Goal: Transaction & Acquisition: Purchase product/service

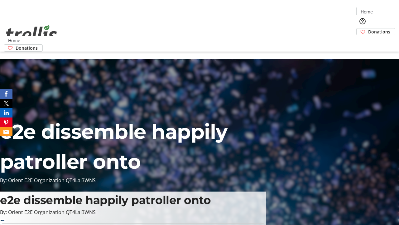
click at [368, 28] on span "Donations" at bounding box center [379, 31] width 22 height 7
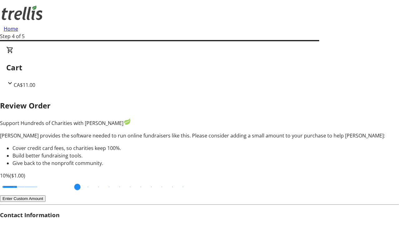
type input "20"
click at [44, 180] on input "Cover fees percentage" at bounding box center [20, 187] width 48 height 14
